Goal: Use online tool/utility: Utilize a website feature to perform a specific function

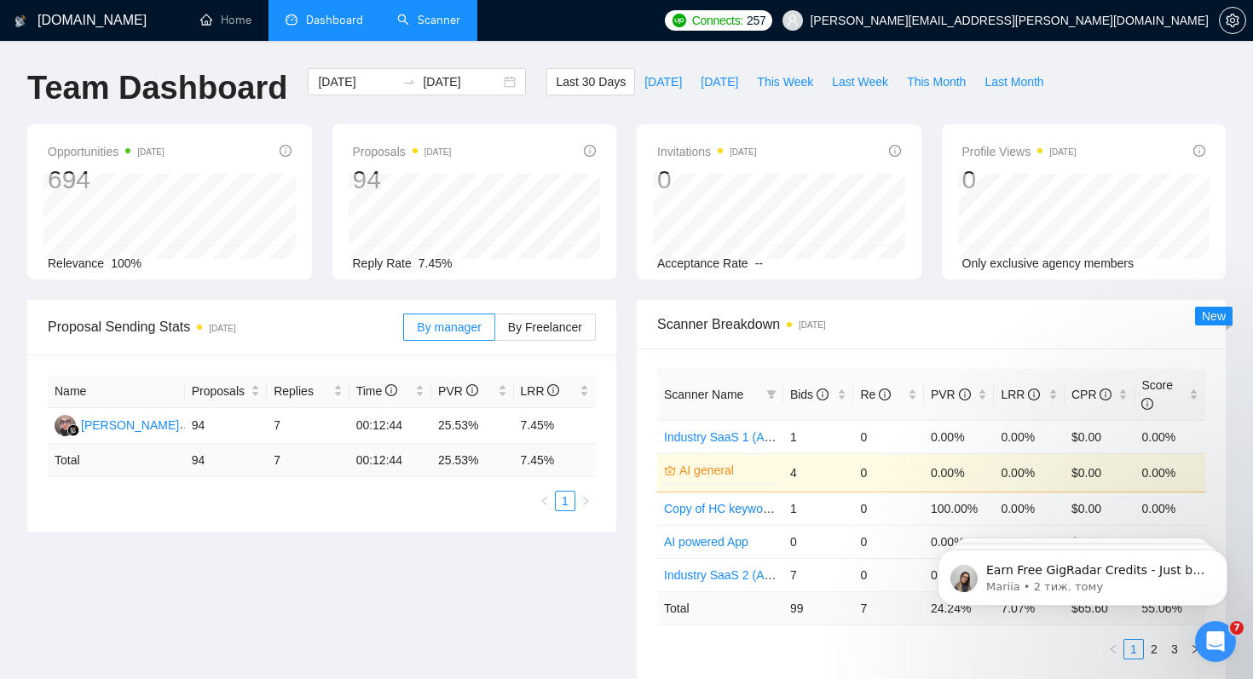
click at [427, 26] on link "Scanner" at bounding box center [428, 20] width 63 height 14
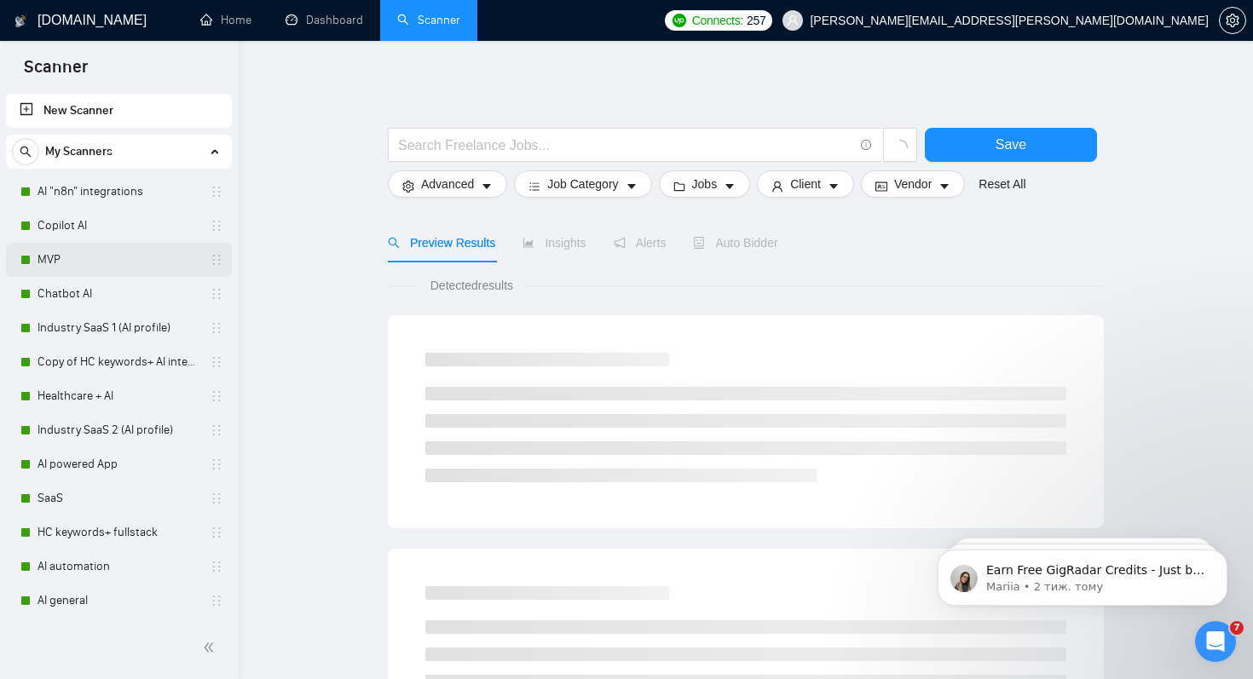
click at [66, 257] on link "MVP" at bounding box center [119, 260] width 162 height 34
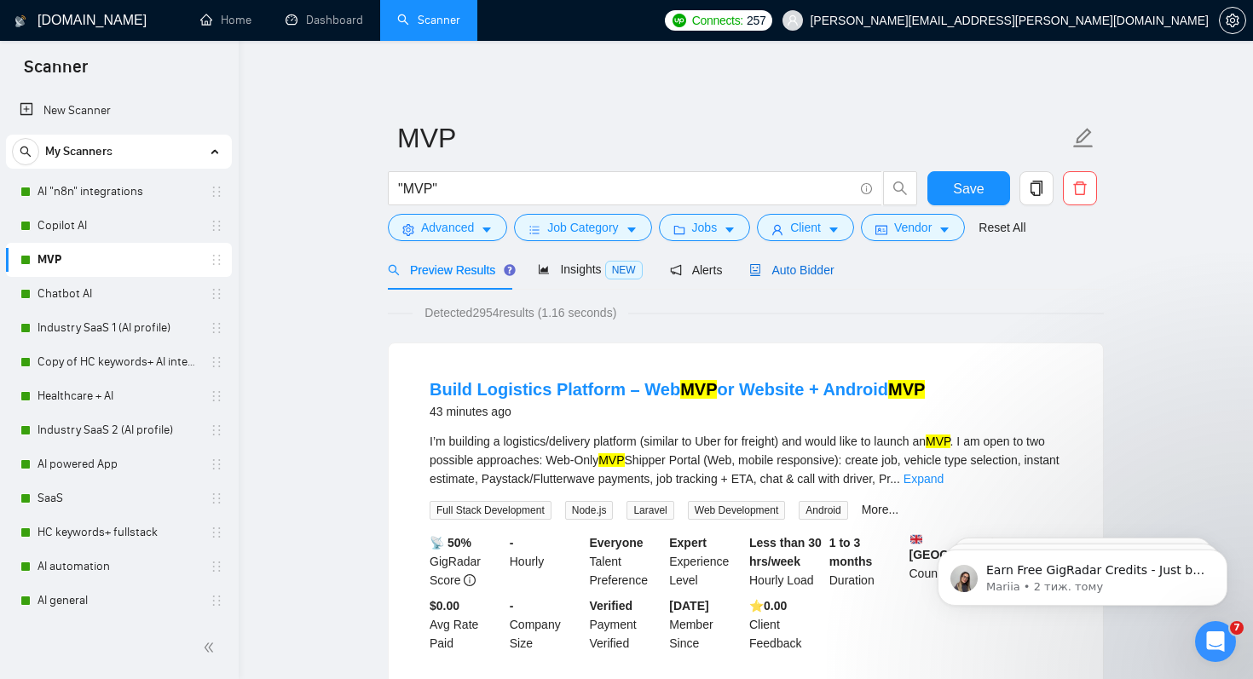
click at [797, 271] on span "Auto Bidder" at bounding box center [791, 270] width 84 height 14
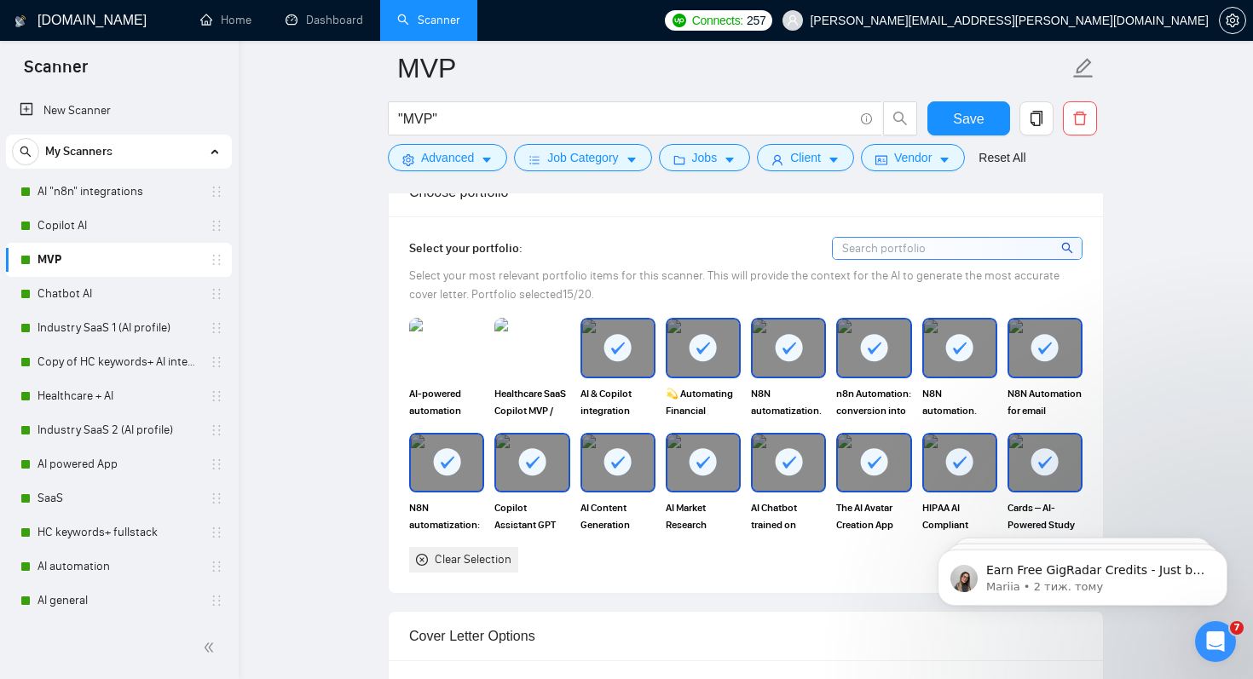
scroll to position [1509, 0]
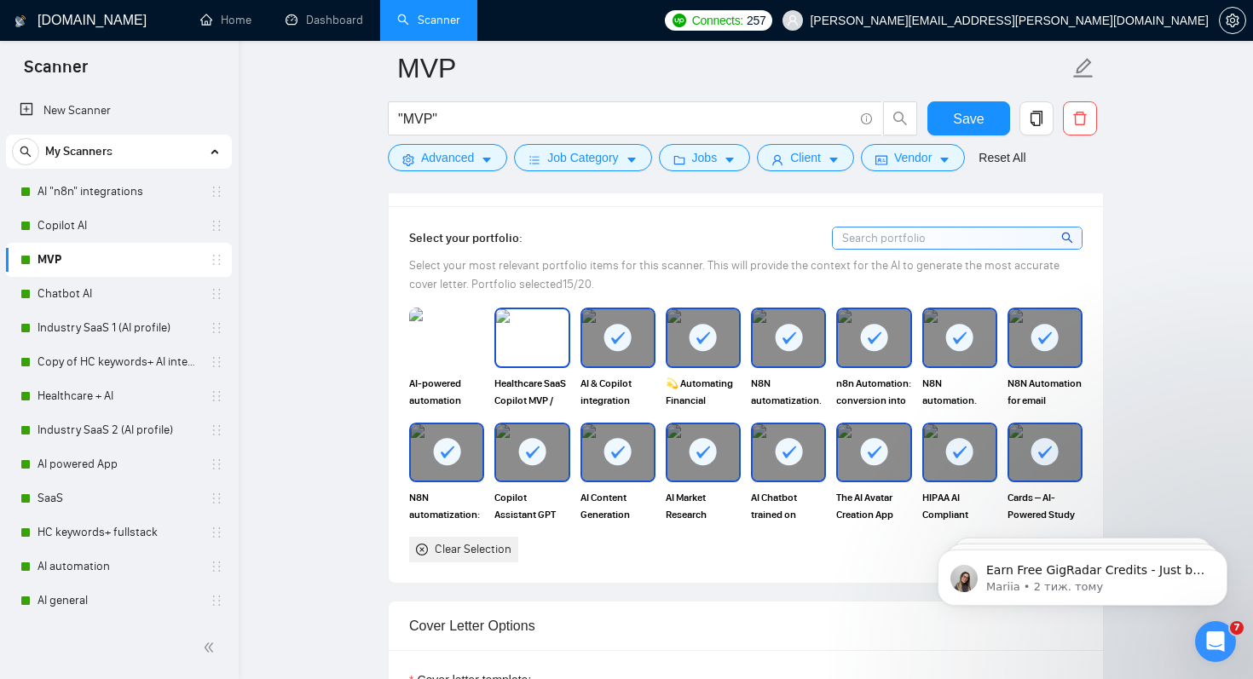
click at [533, 342] on img at bounding box center [532, 337] width 72 height 56
click at [436, 340] on img at bounding box center [447, 337] width 72 height 56
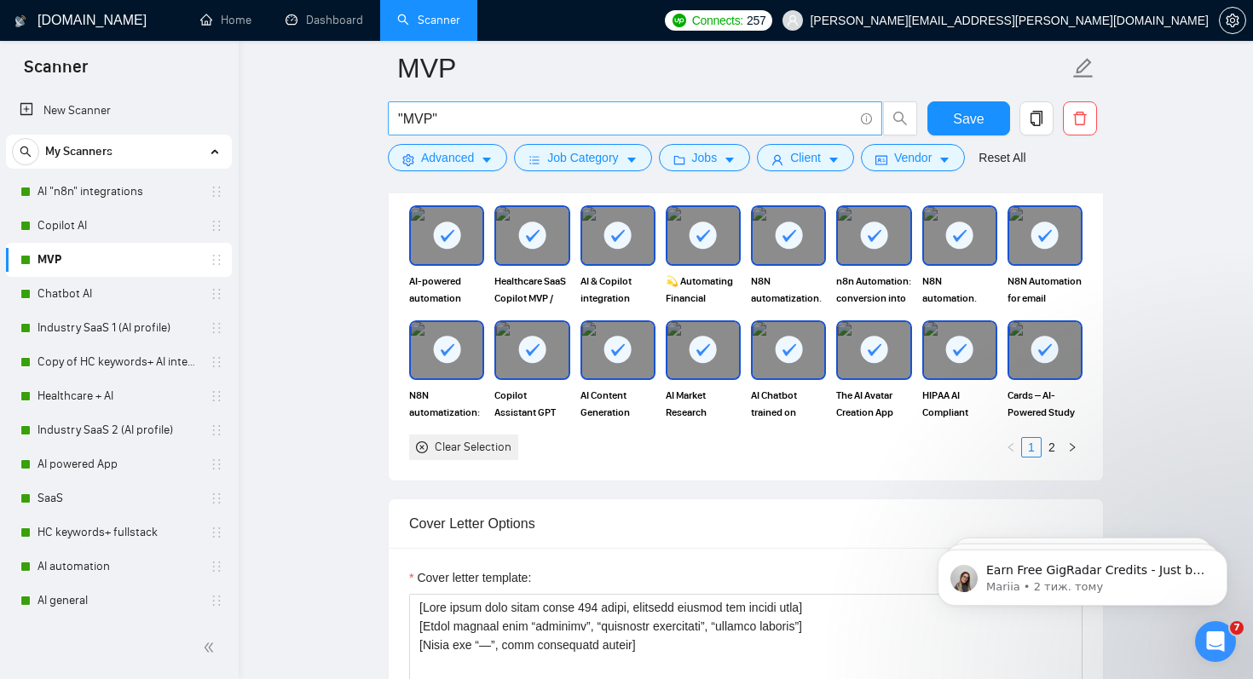
scroll to position [1608, 0]
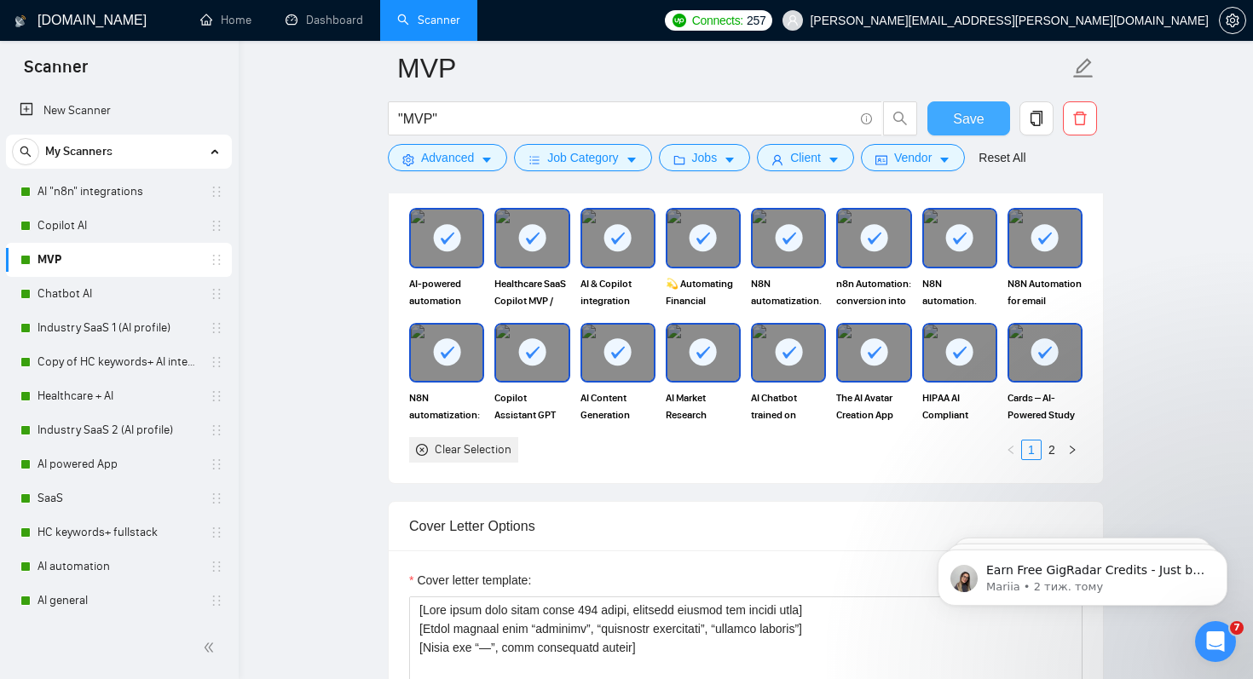
click at [951, 126] on button "Save" at bounding box center [968, 118] width 83 height 34
